Goal: Task Accomplishment & Management: Use online tool/utility

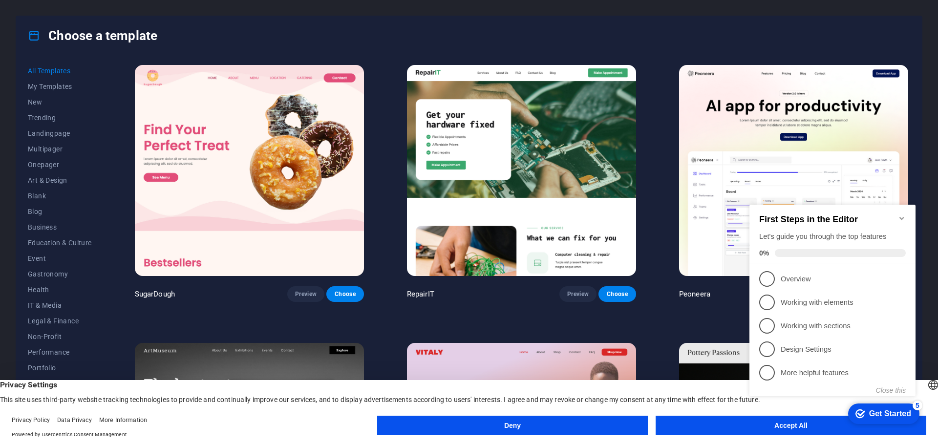
drag, startPoint x: 734, startPoint y: 382, endPoint x: 657, endPoint y: 374, distance: 76.6
click at [657, 380] on header "English Deutsch Privacy Settings This site uses third-party website tracking te…" at bounding box center [469, 392] width 938 height 24
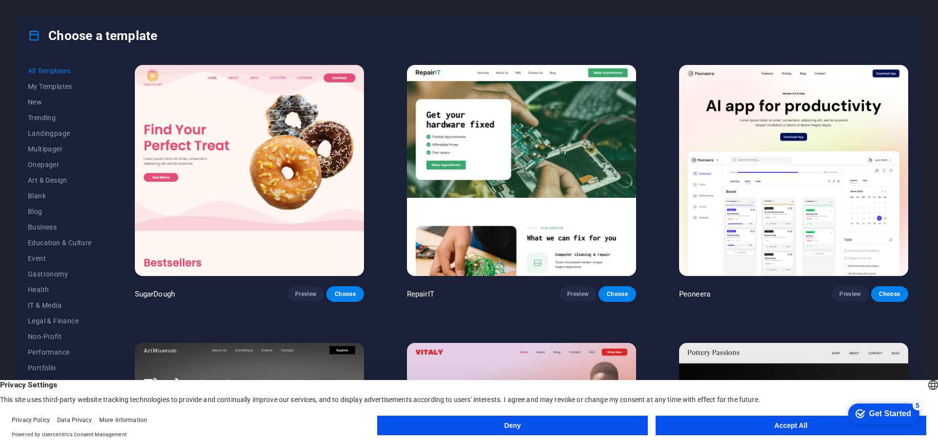
click at [710, 429] on button "Accept All" at bounding box center [791, 426] width 271 height 20
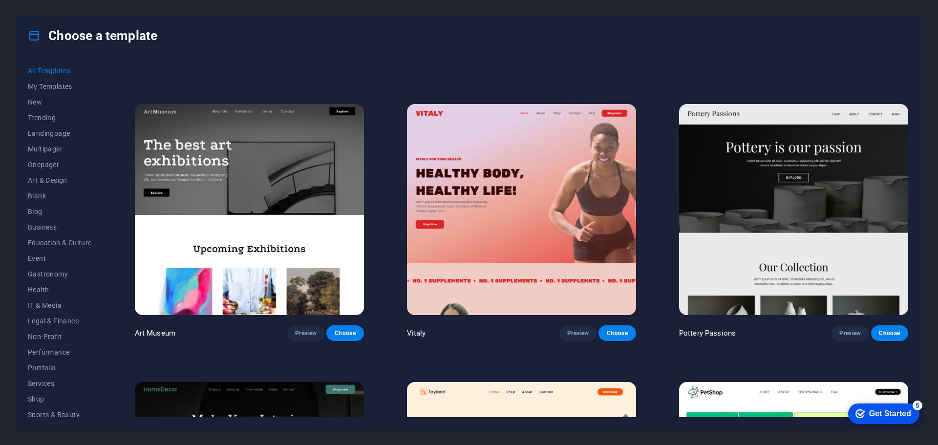
scroll to position [244, 0]
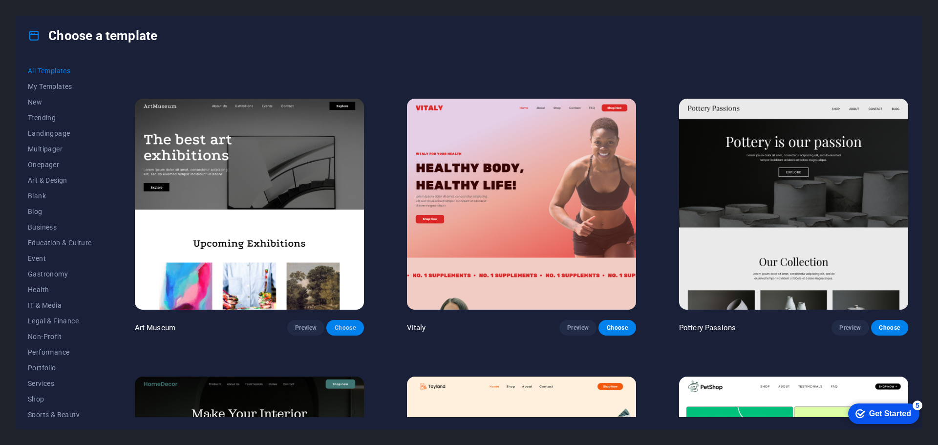
click at [349, 330] on button "Choose" at bounding box center [344, 328] width 37 height 16
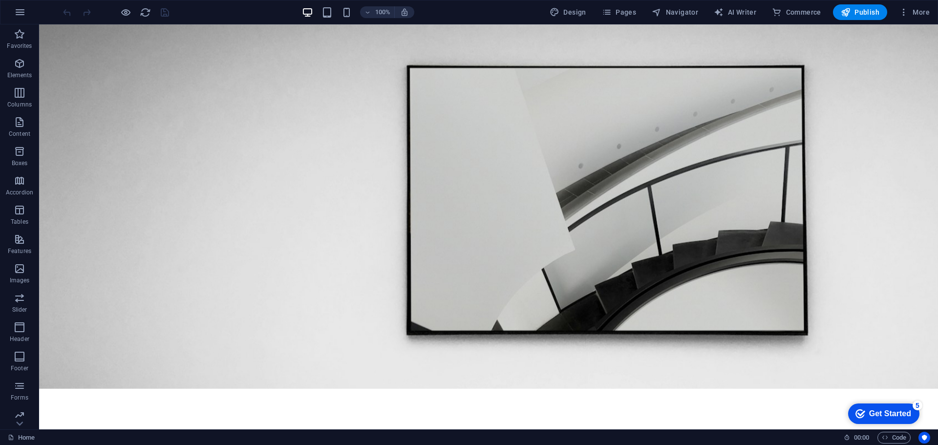
drag, startPoint x: 938, startPoint y: 335, endPoint x: 874, endPoint y: 44, distance: 297.3
click at [574, 11] on span "Design" at bounding box center [568, 12] width 37 height 10
select select "px"
select select "300"
select select "px"
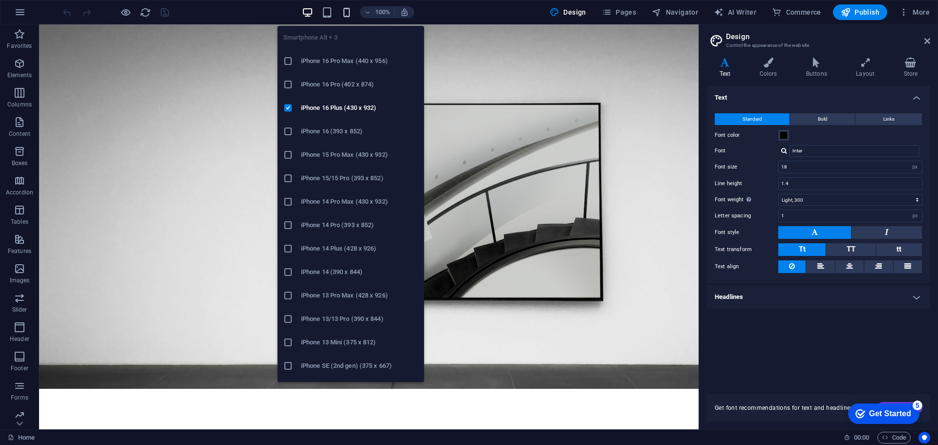
click at [350, 11] on icon "button" at bounding box center [346, 12] width 11 height 11
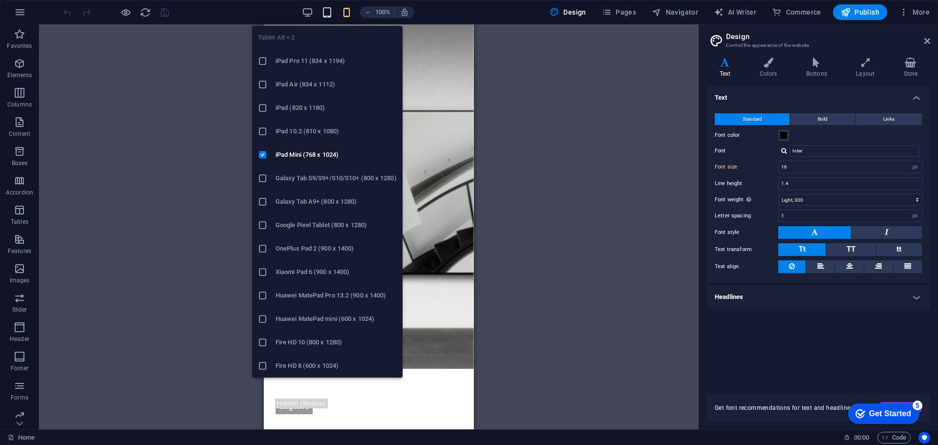
click at [327, 15] on icon "button" at bounding box center [327, 12] width 11 height 11
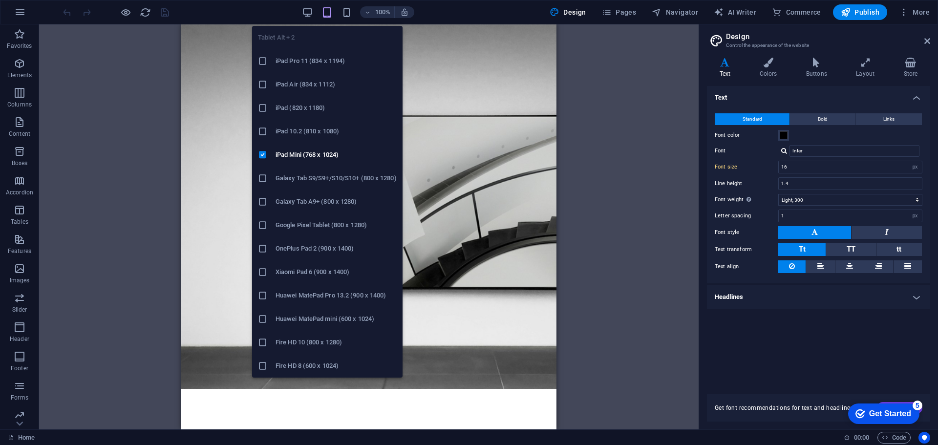
type input "18"
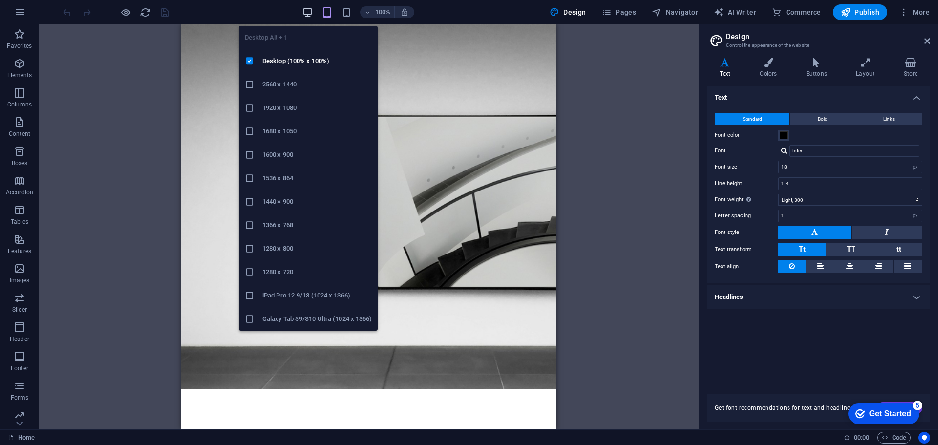
click at [308, 11] on icon "button" at bounding box center [307, 12] width 11 height 11
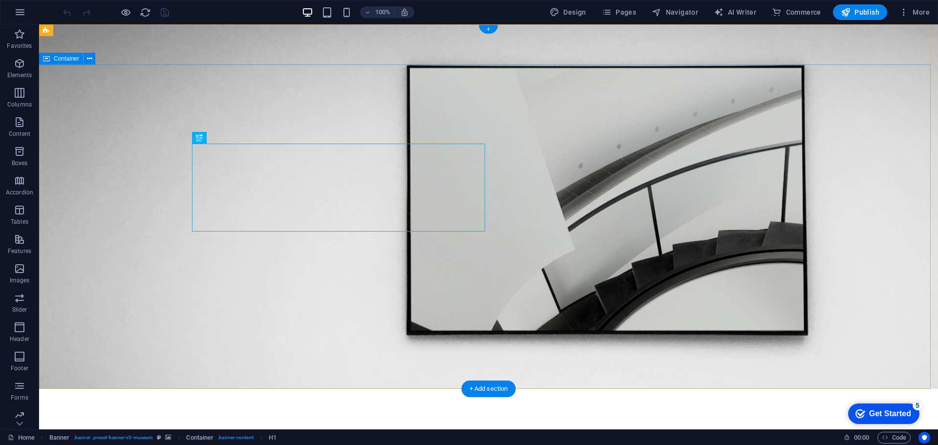
drag, startPoint x: 233, startPoint y: 106, endPoint x: 238, endPoint y: 108, distance: 6.4
click at [15, 12] on icon "button" at bounding box center [20, 12] width 12 height 12
